Goal: Transaction & Acquisition: Purchase product/service

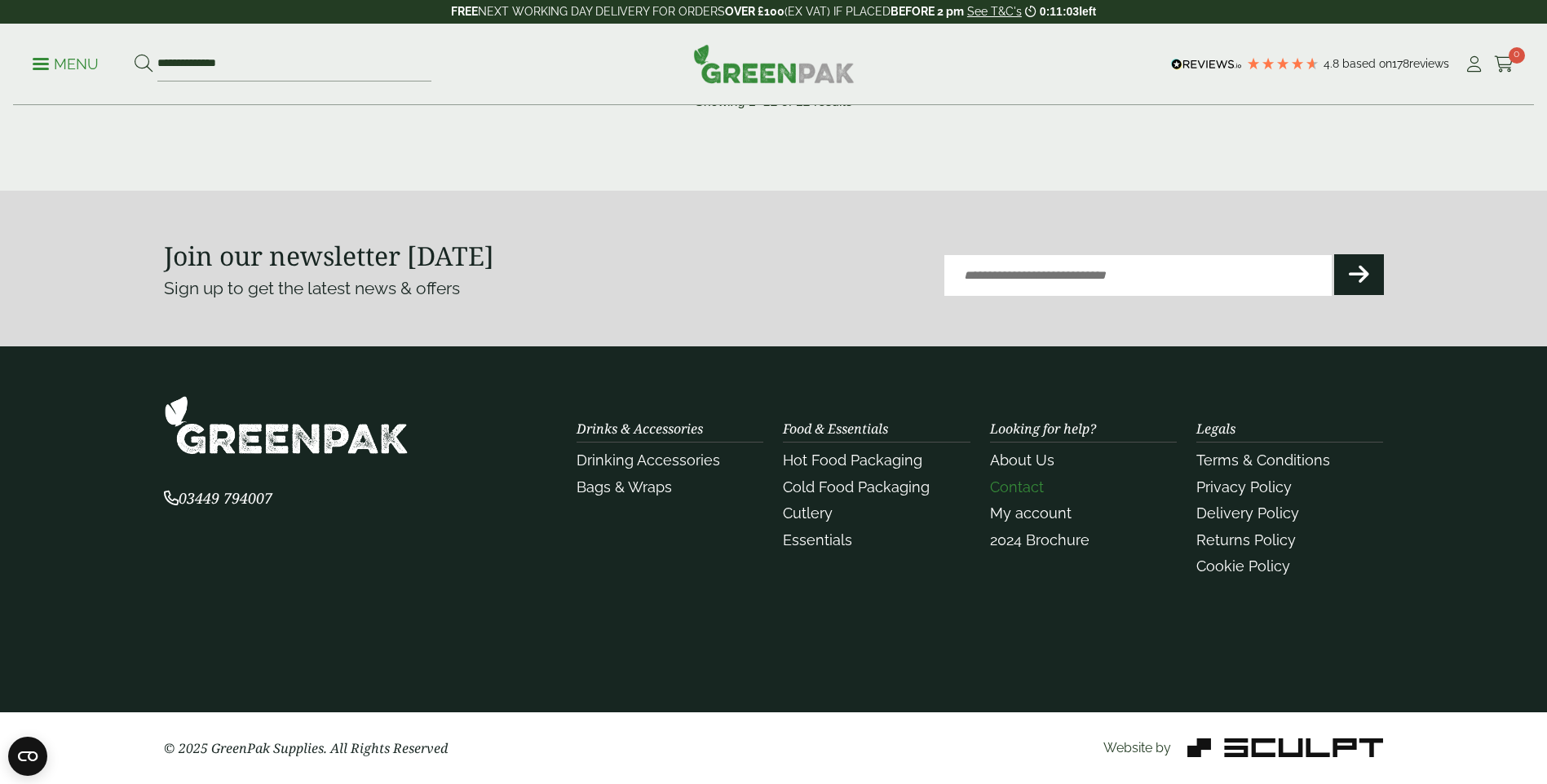
click at [1003, 486] on link "Contact" at bounding box center [1017, 487] width 54 height 17
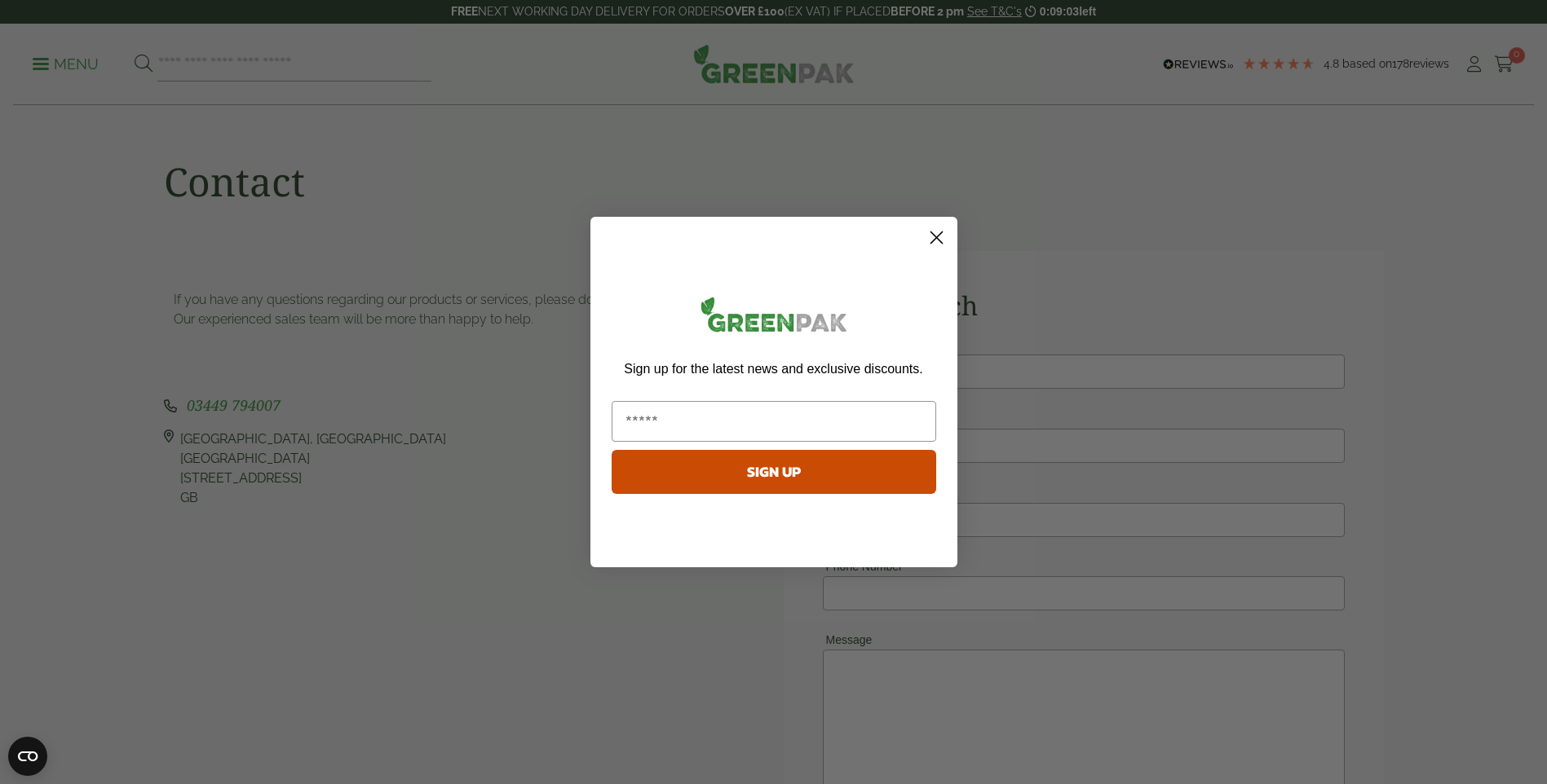
click at [941, 236] on circle "Close dialog" at bounding box center [936, 238] width 27 height 27
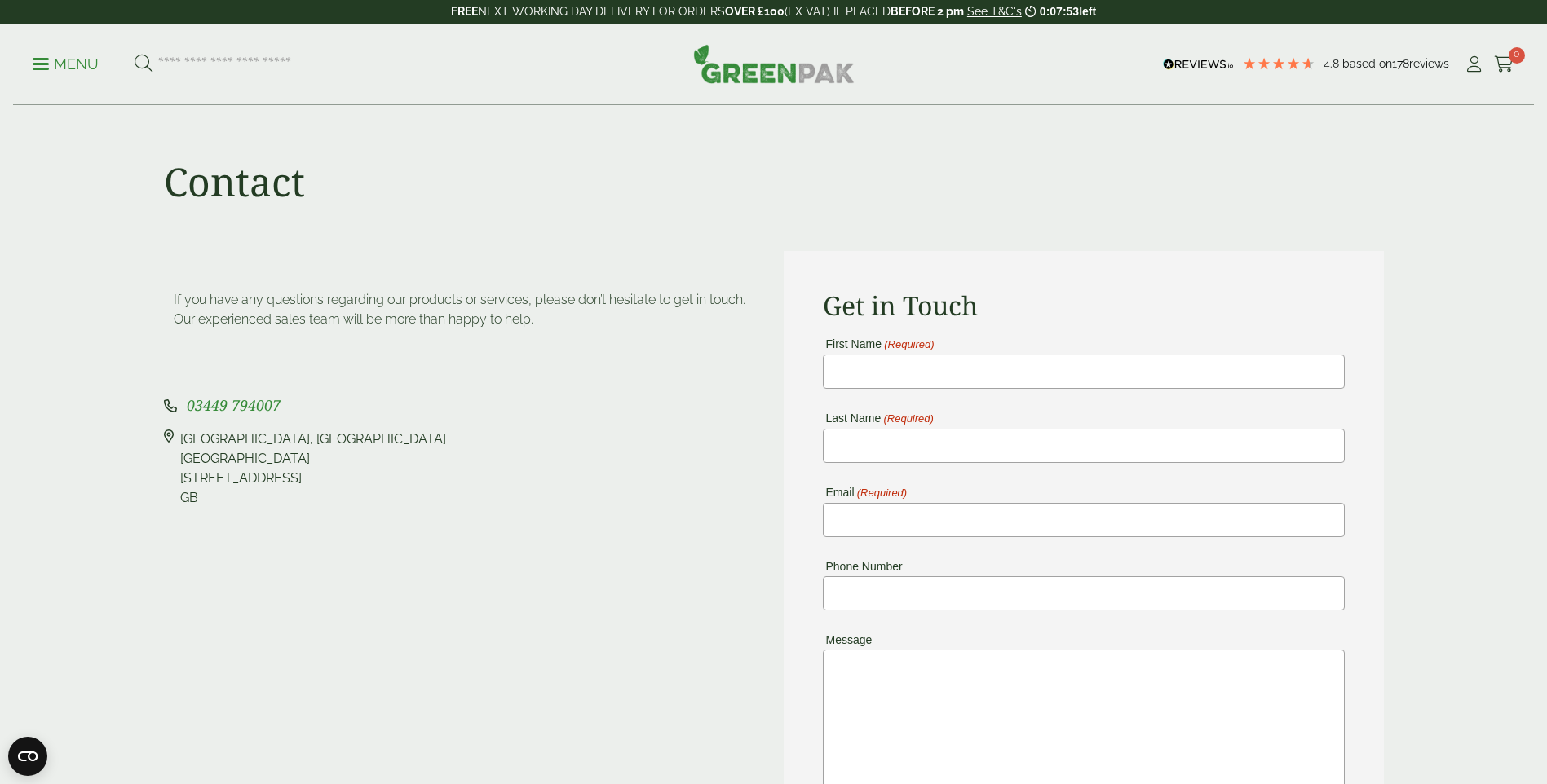
click at [322, 438] on div "Pleasant View Farm, Landing Lane Landing Lane Riccall, YO19 6PW GB" at bounding box center [314, 469] width 266 height 79
drag, startPoint x: 322, startPoint y: 438, endPoint x: 210, endPoint y: 457, distance: 113.6
click at [210, 457] on div "Pleasant View Farm, Landing Lane Landing Lane Riccall, YO19 6PW GB" at bounding box center [314, 469] width 266 height 79
click at [54, 59] on p "Menu" at bounding box center [66, 64] width 66 height 20
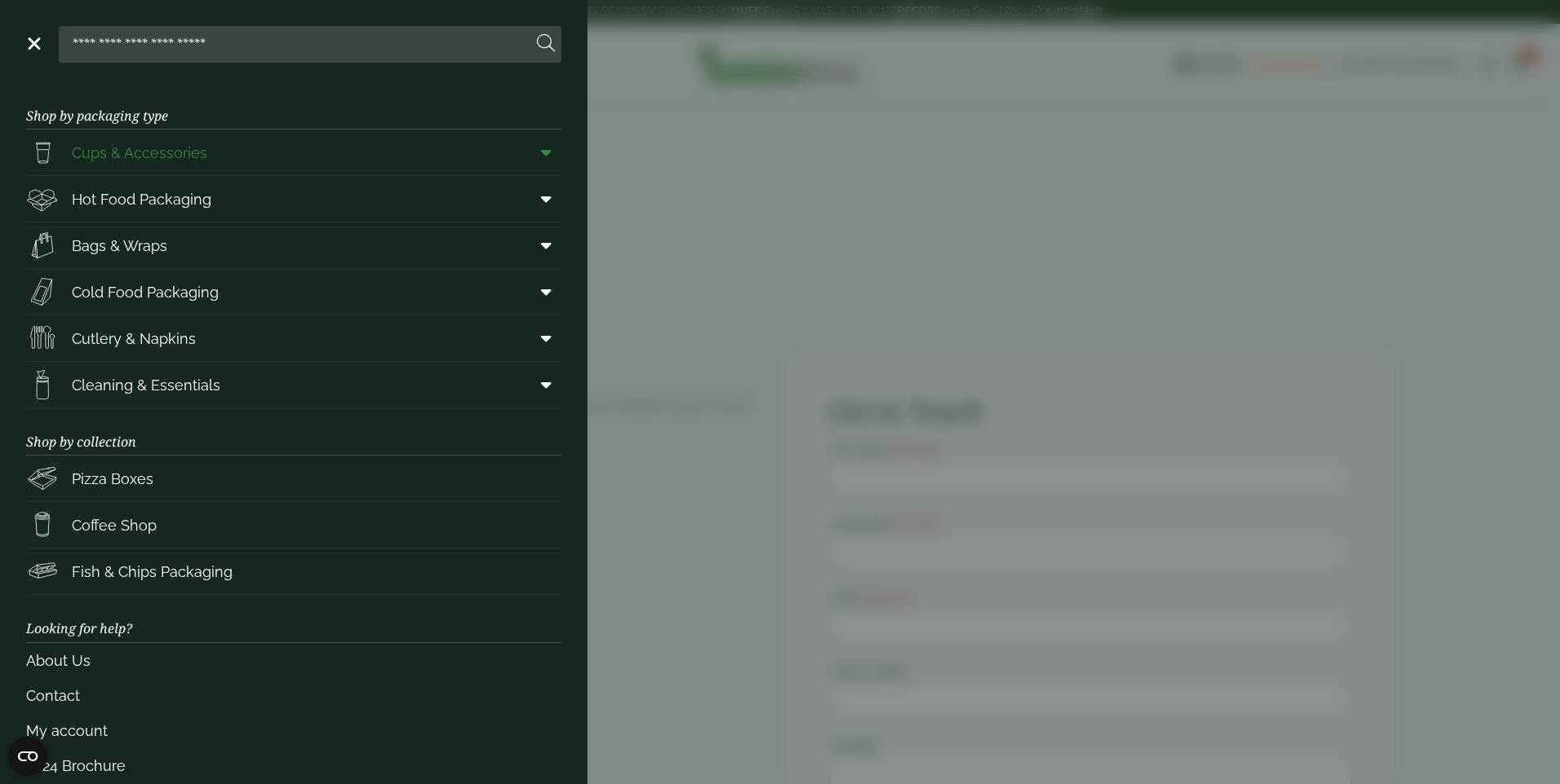
click at [139, 154] on span "Cups & Accessories" at bounding box center [139, 153] width 136 height 22
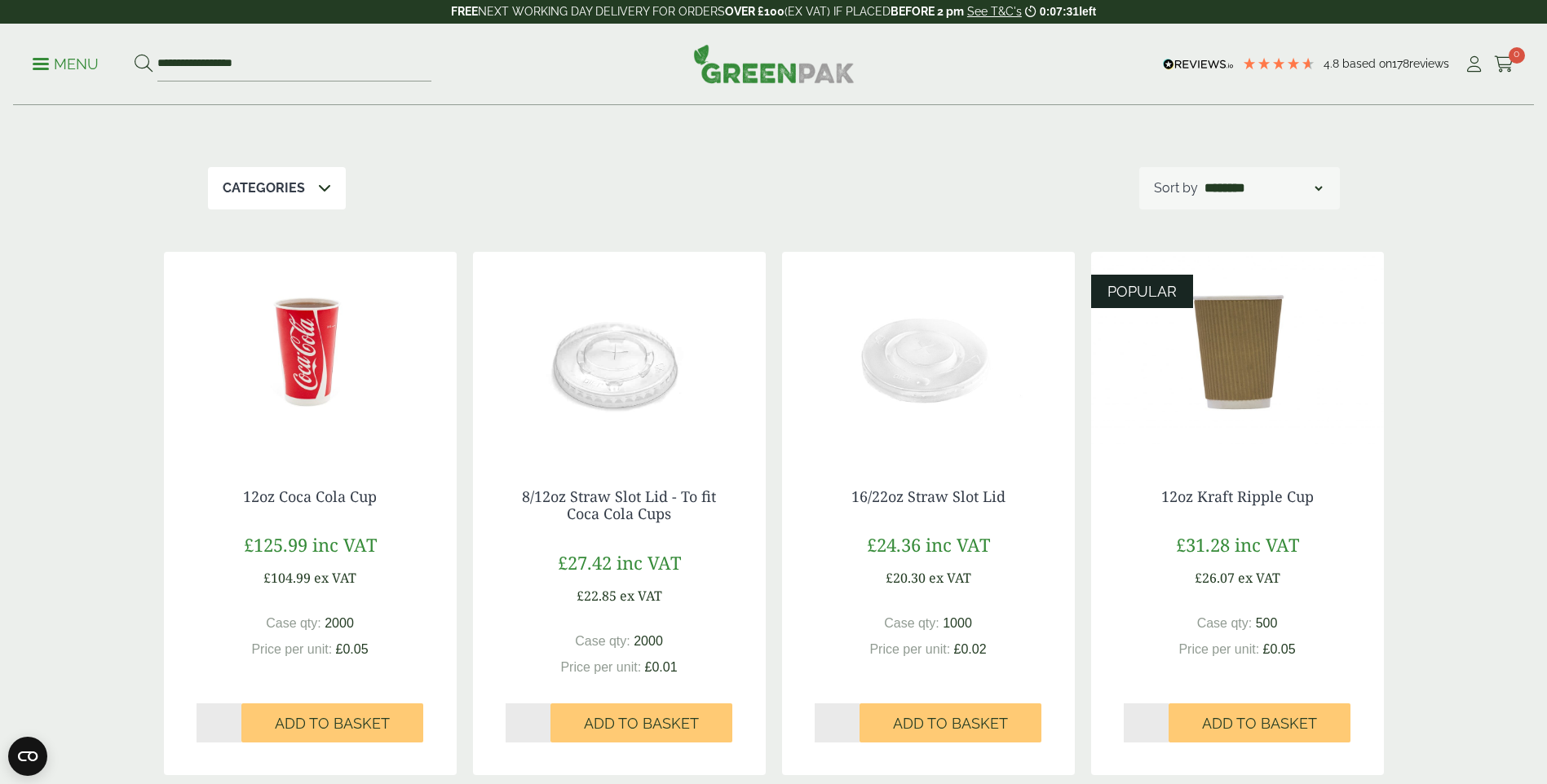
scroll to position [136, 0]
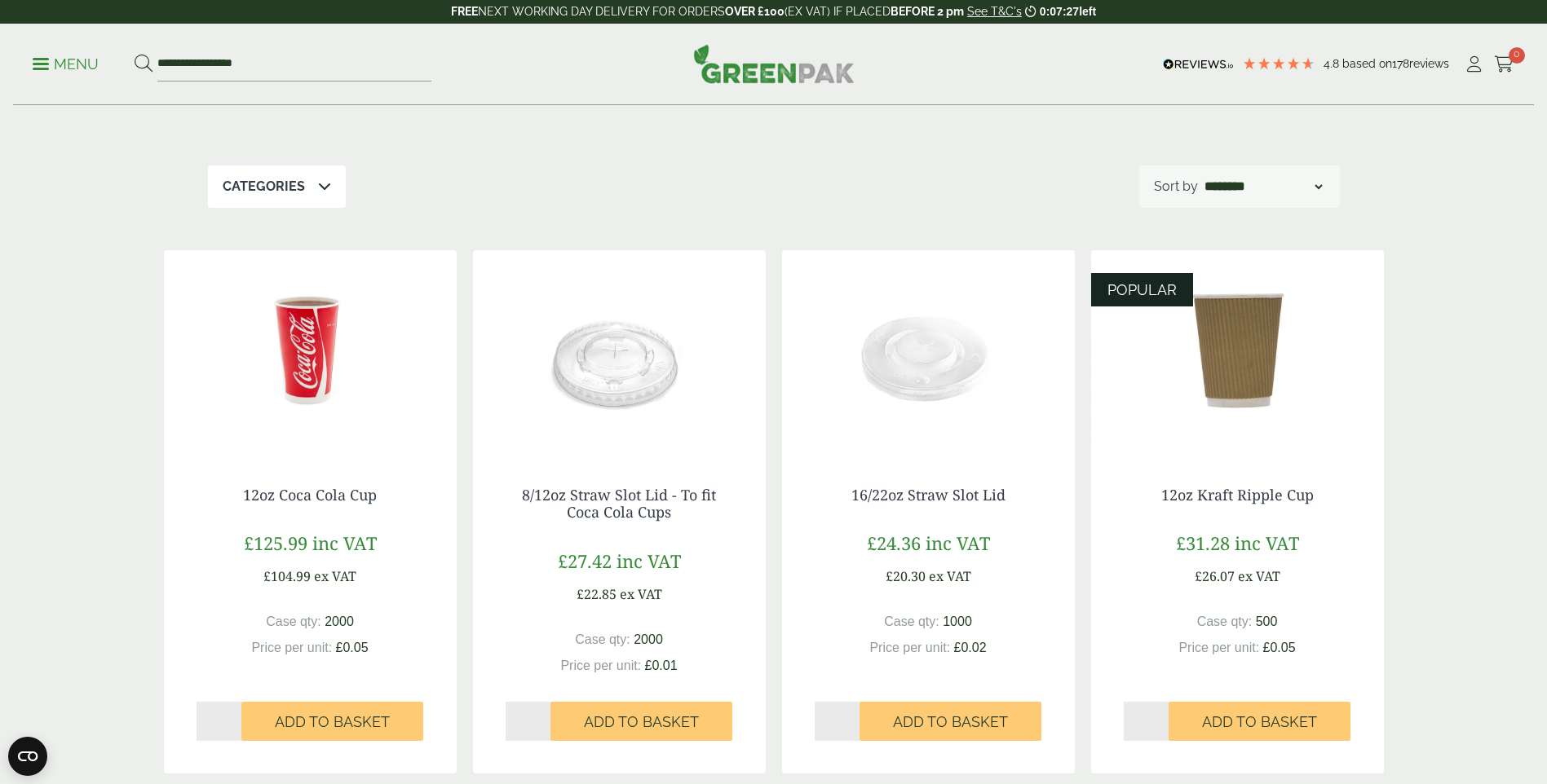
click at [302, 357] on img at bounding box center [311, 352] width 293 height 204
